Goal: Task Accomplishment & Management: Use online tool/utility

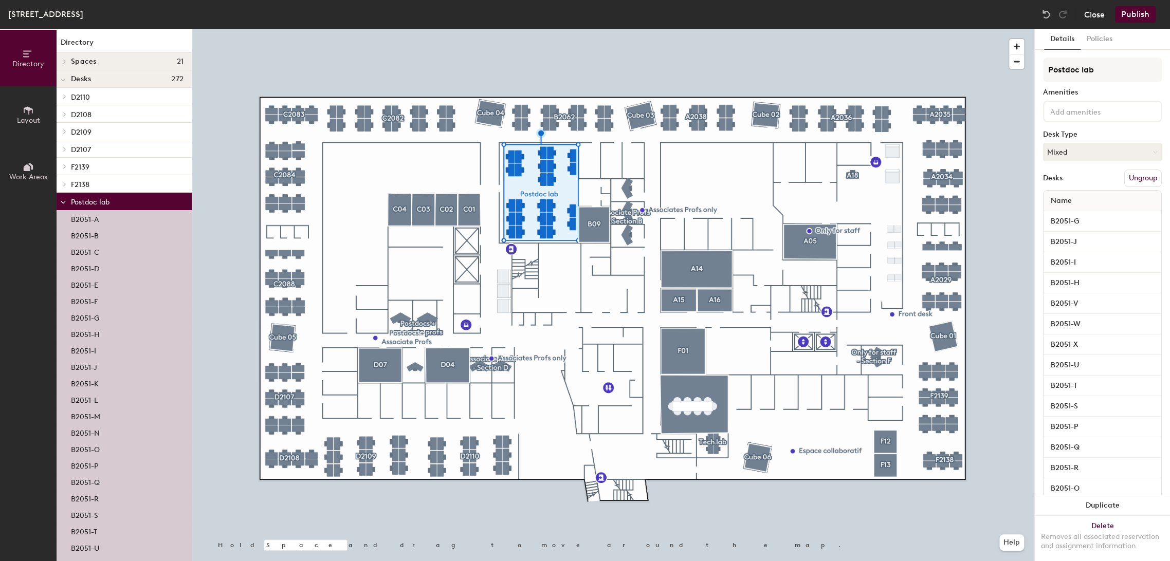
click at [1094, 16] on button "Close" at bounding box center [1094, 14] width 21 height 16
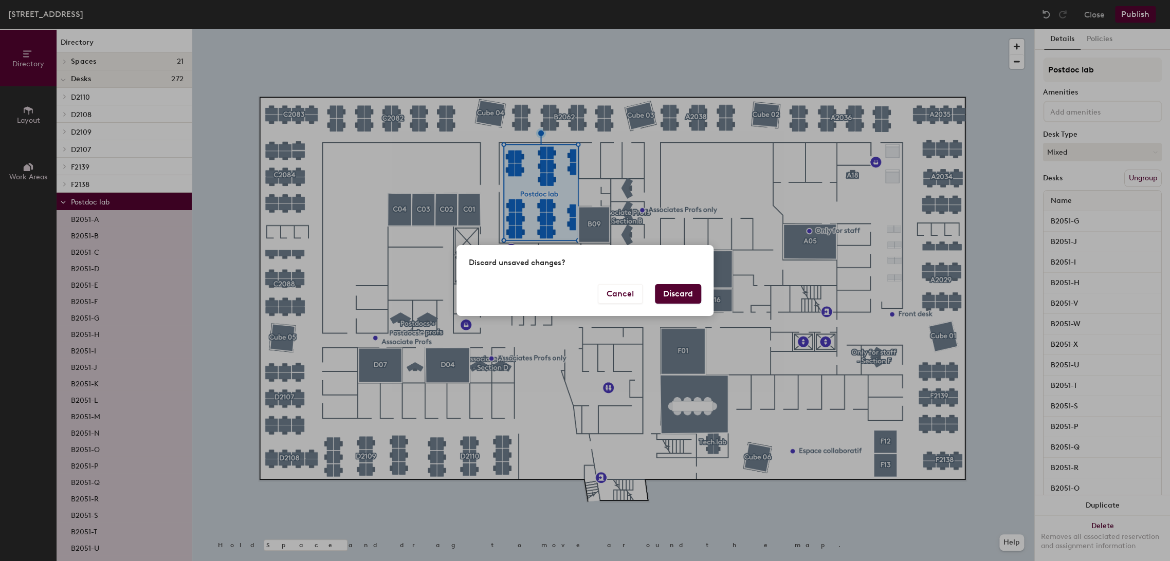
click at [685, 294] on button "Discard" at bounding box center [678, 294] width 46 height 20
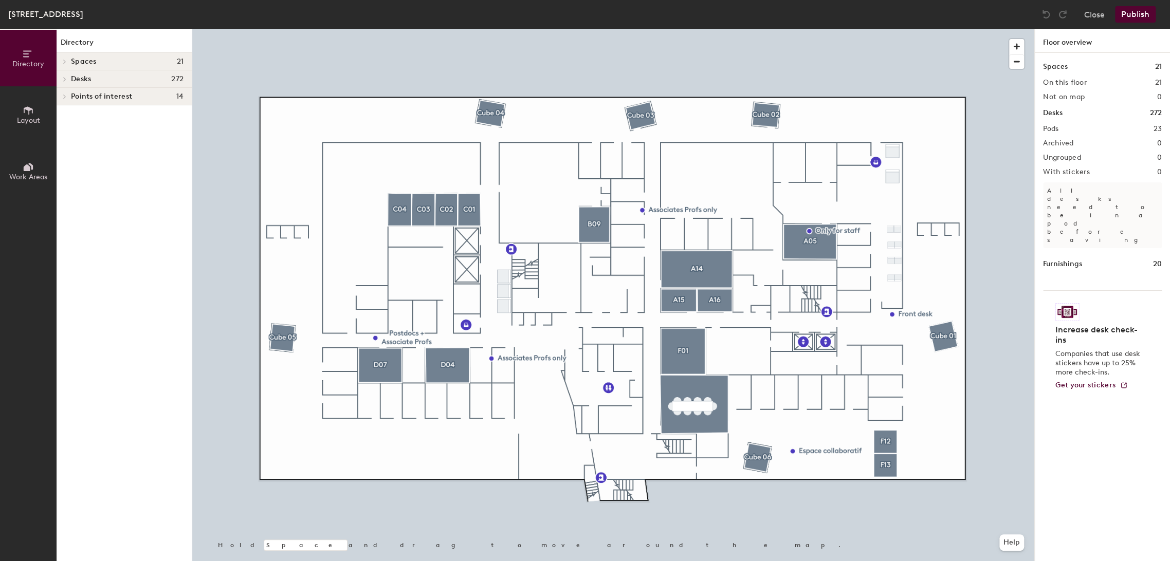
click at [26, 115] on icon at bounding box center [28, 110] width 11 height 11
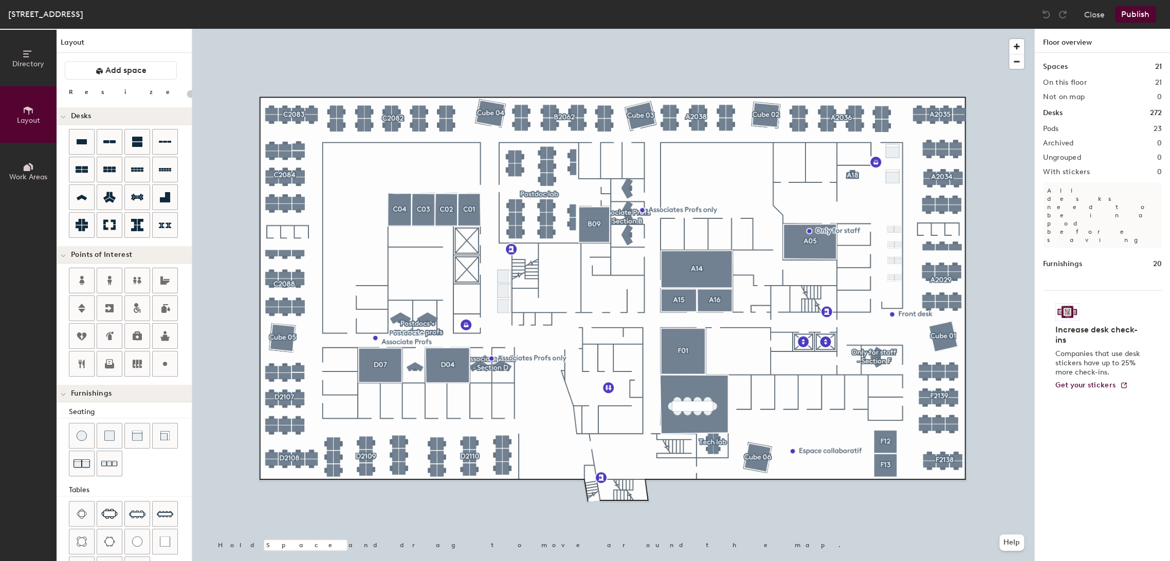
type input "20"
click at [36, 178] on span "Work Areas" at bounding box center [28, 177] width 38 height 9
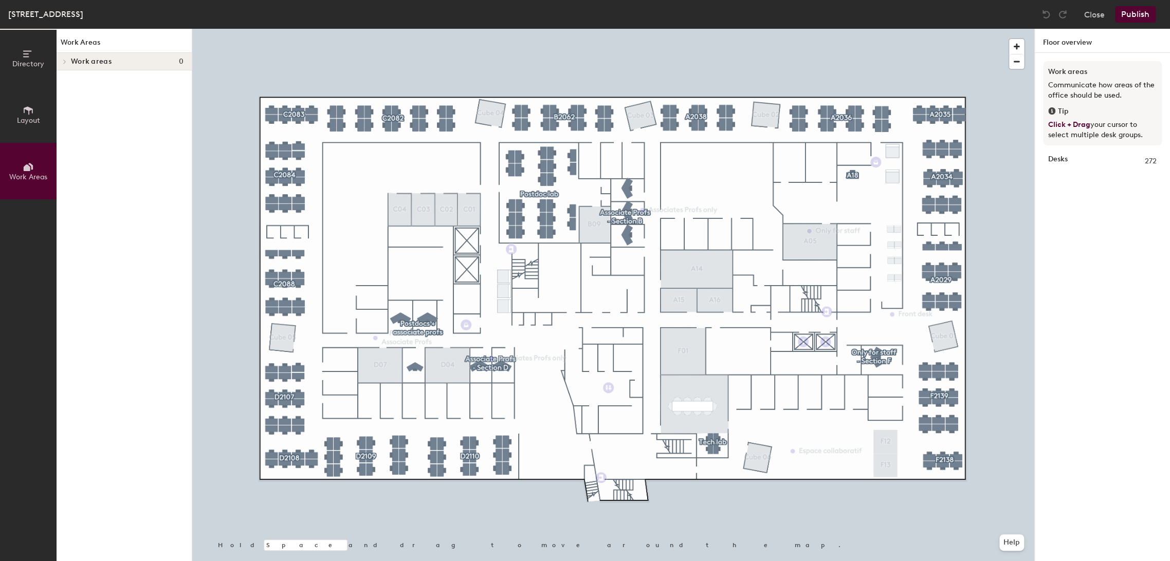
click at [31, 66] on span "Directory" at bounding box center [28, 64] width 32 height 9
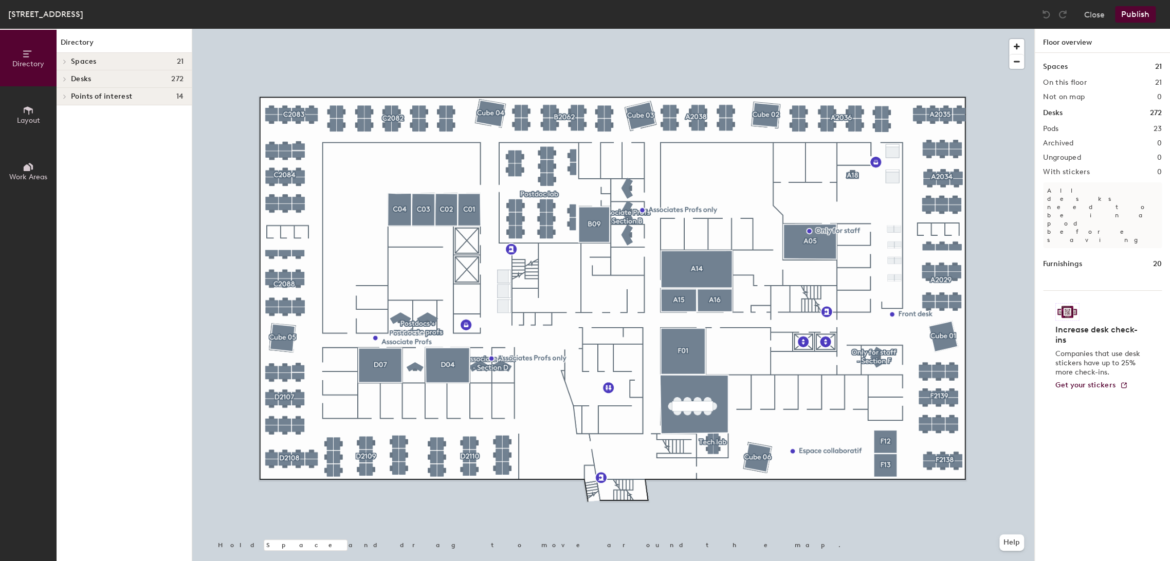
click at [67, 77] on span at bounding box center [64, 79] width 9 height 5
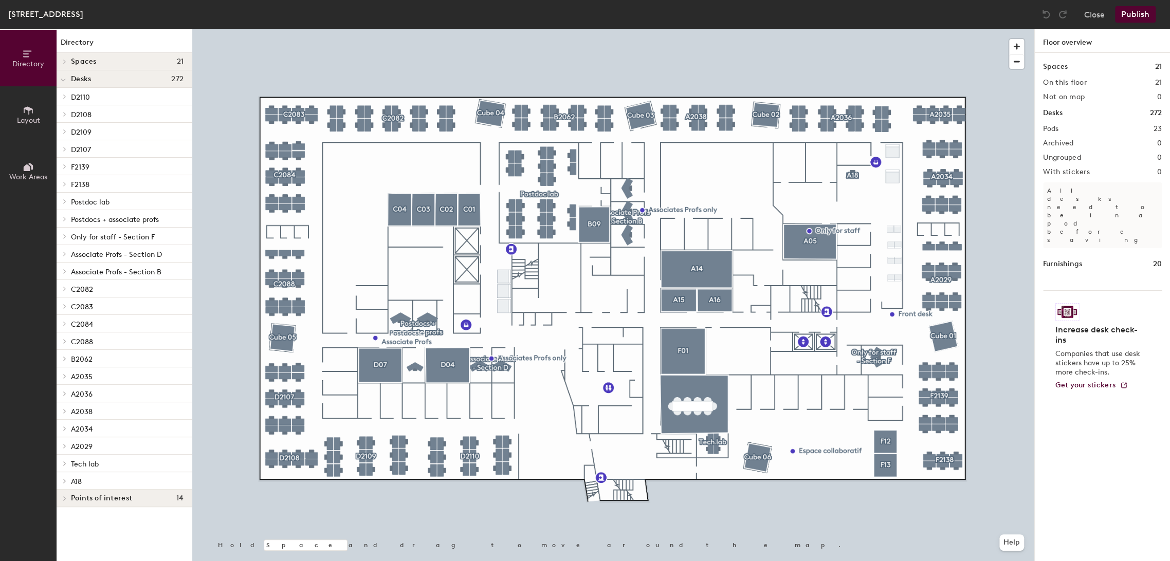
click at [63, 218] on icon at bounding box center [65, 218] width 4 height 5
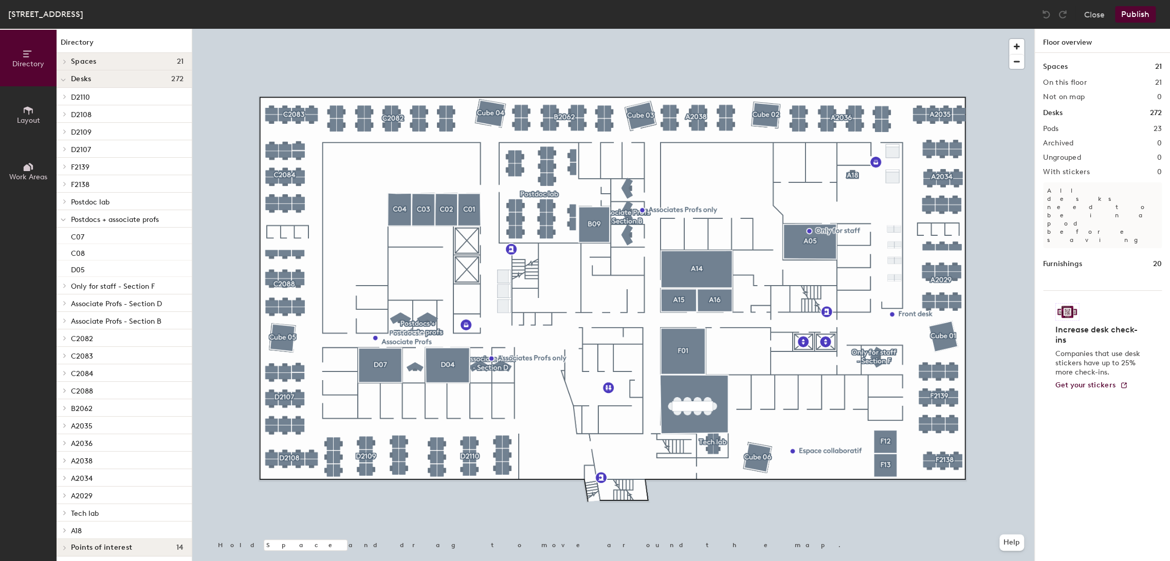
click at [63, 216] on span at bounding box center [63, 219] width 5 height 9
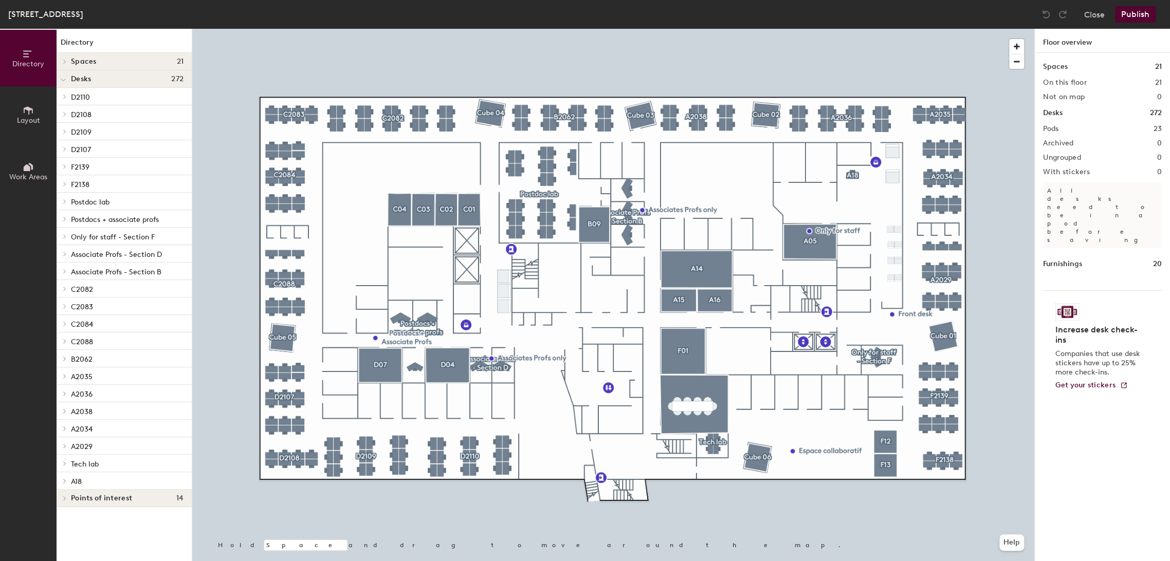
click at [67, 200] on span at bounding box center [64, 201] width 9 height 5
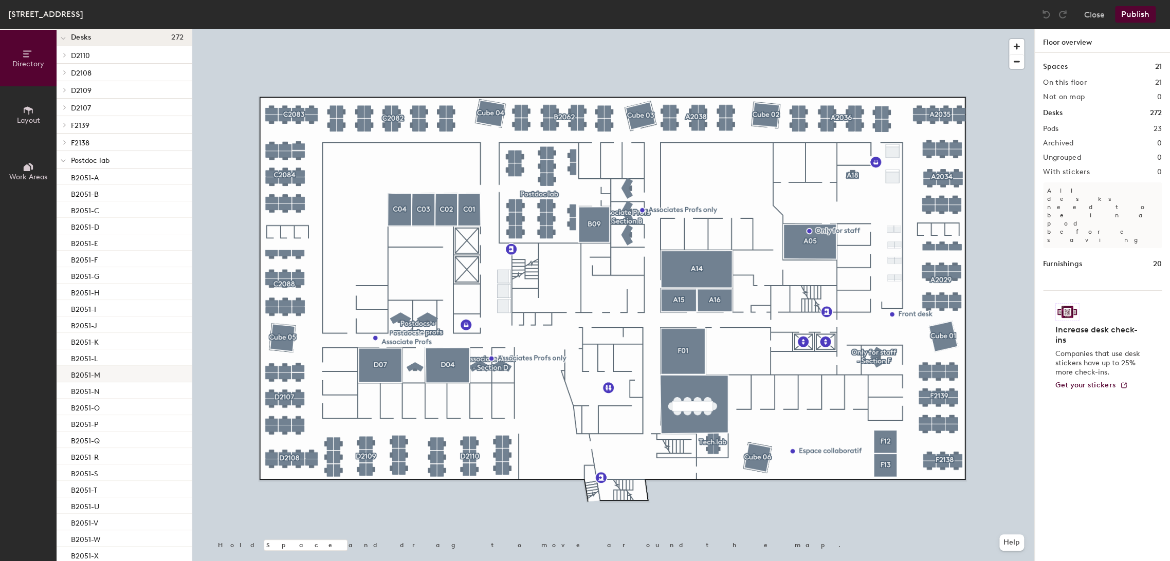
scroll to position [57, 0]
click at [91, 475] on p "B2051-T" at bounding box center [84, 474] width 26 height 12
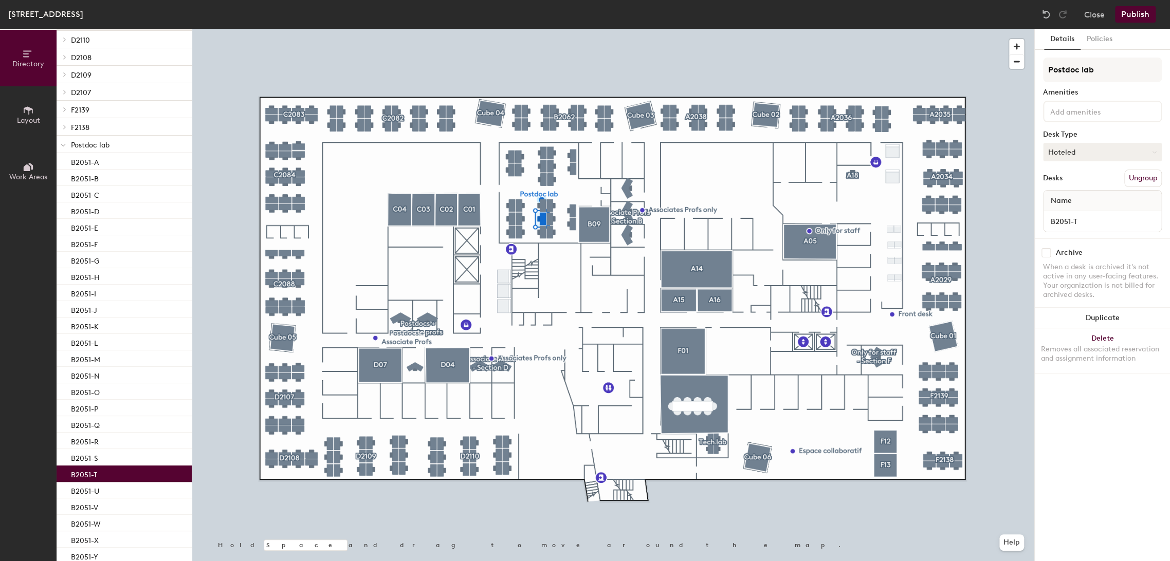
click at [1064, 155] on button "Hoteled" at bounding box center [1102, 152] width 119 height 19
click at [1066, 181] on div "Assigned" at bounding box center [1094, 183] width 103 height 15
click at [1140, 19] on button "Publish" at bounding box center [1135, 14] width 41 height 16
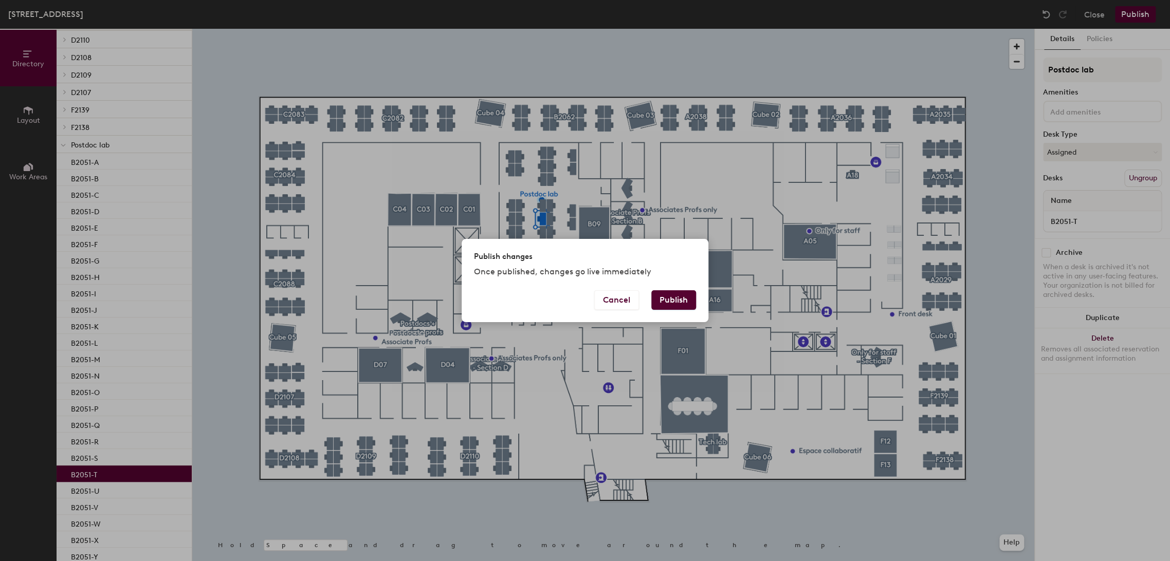
click at [675, 299] on button "Publish" at bounding box center [673, 300] width 45 height 20
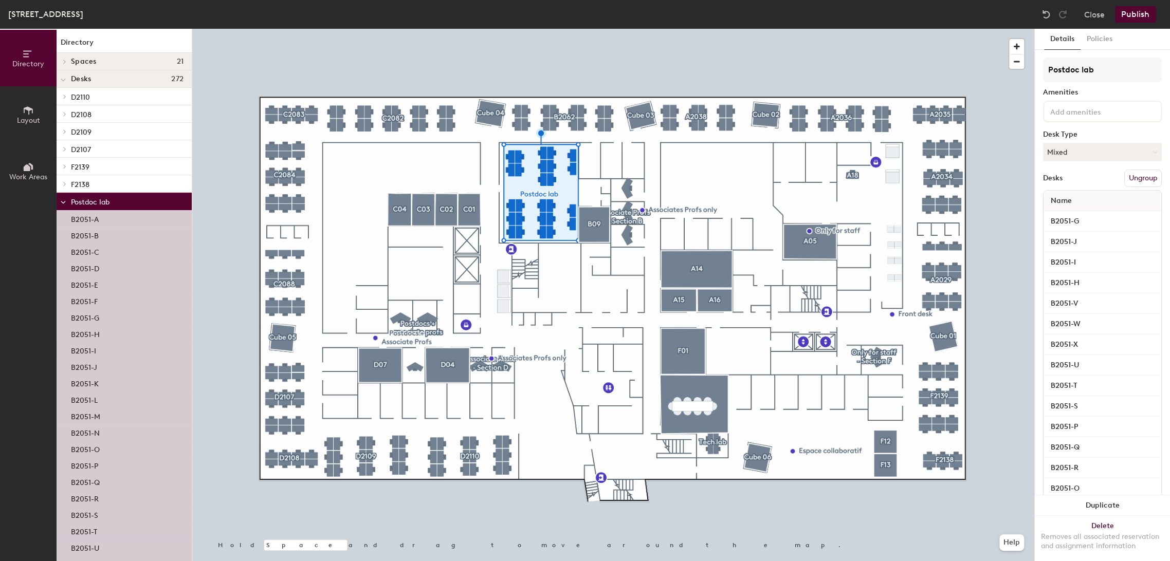
scroll to position [171, 0]
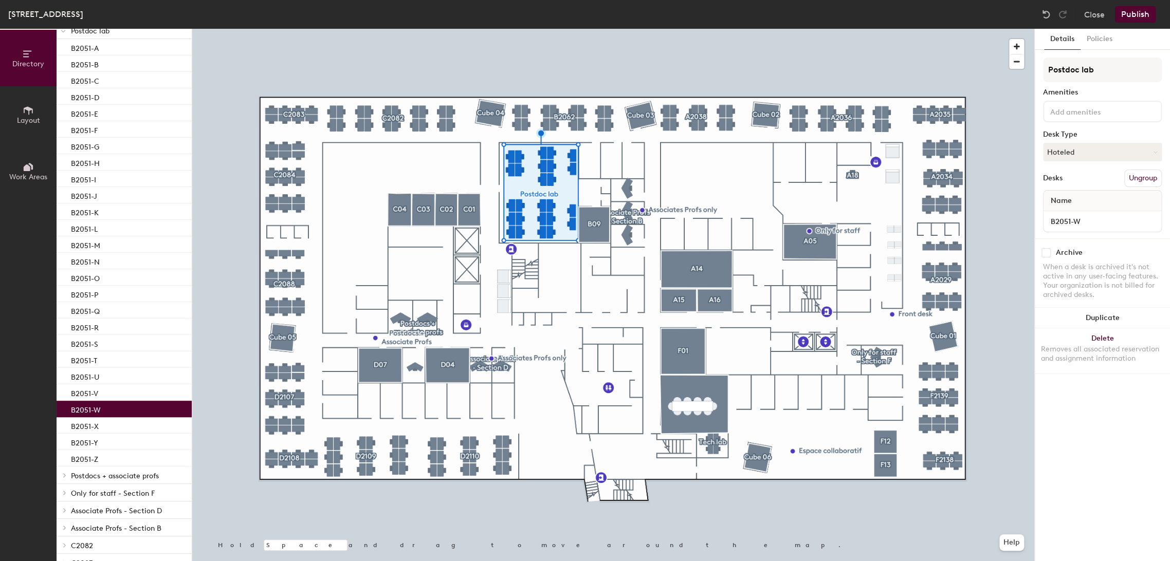
click at [99, 407] on p "B2051-W" at bounding box center [86, 409] width 30 height 12
click at [1075, 148] on button "Hoteled" at bounding box center [1102, 152] width 119 height 19
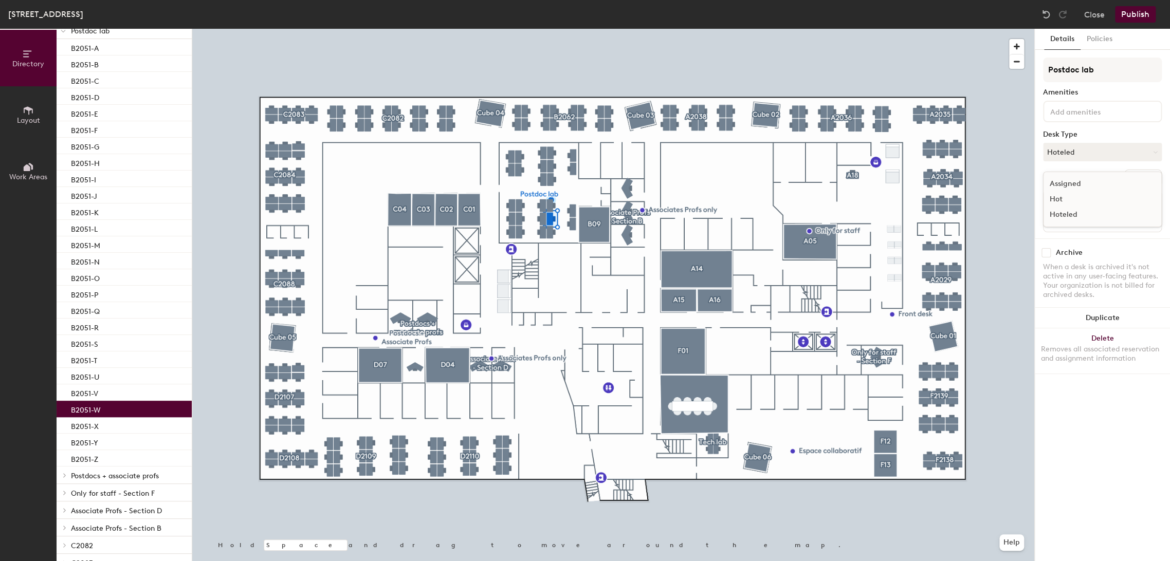
click at [1069, 181] on div "Assigned" at bounding box center [1094, 183] width 103 height 15
click at [1137, 21] on button "Publish" at bounding box center [1135, 14] width 41 height 16
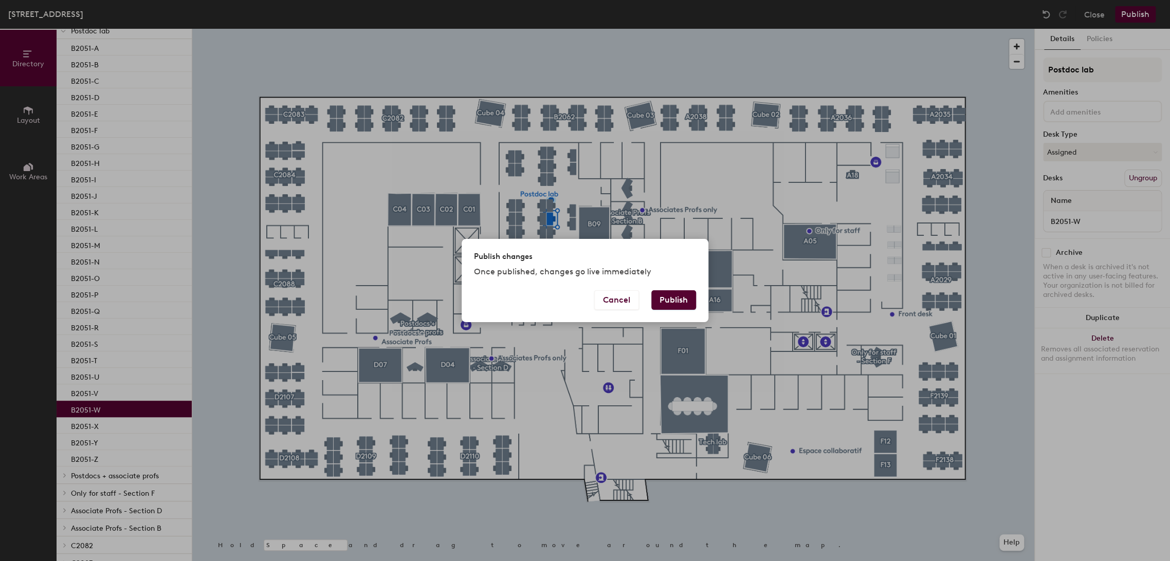
click at [670, 299] on button "Publish" at bounding box center [673, 300] width 45 height 20
